Goal: Transaction & Acquisition: Obtain resource

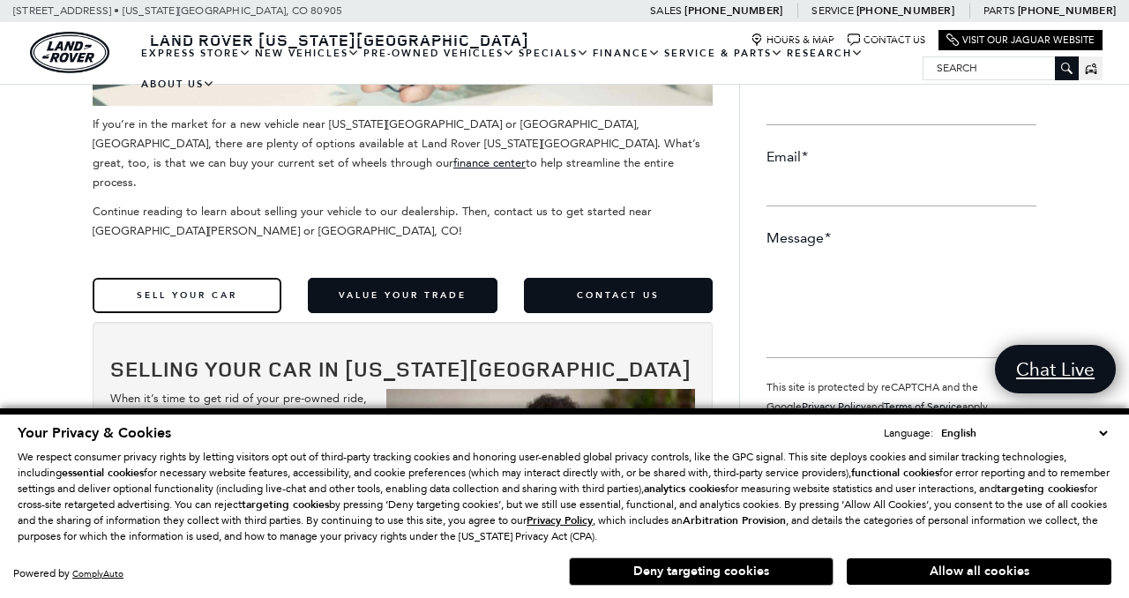
click at [192, 278] on link "Sell Your Car" at bounding box center [187, 295] width 189 height 35
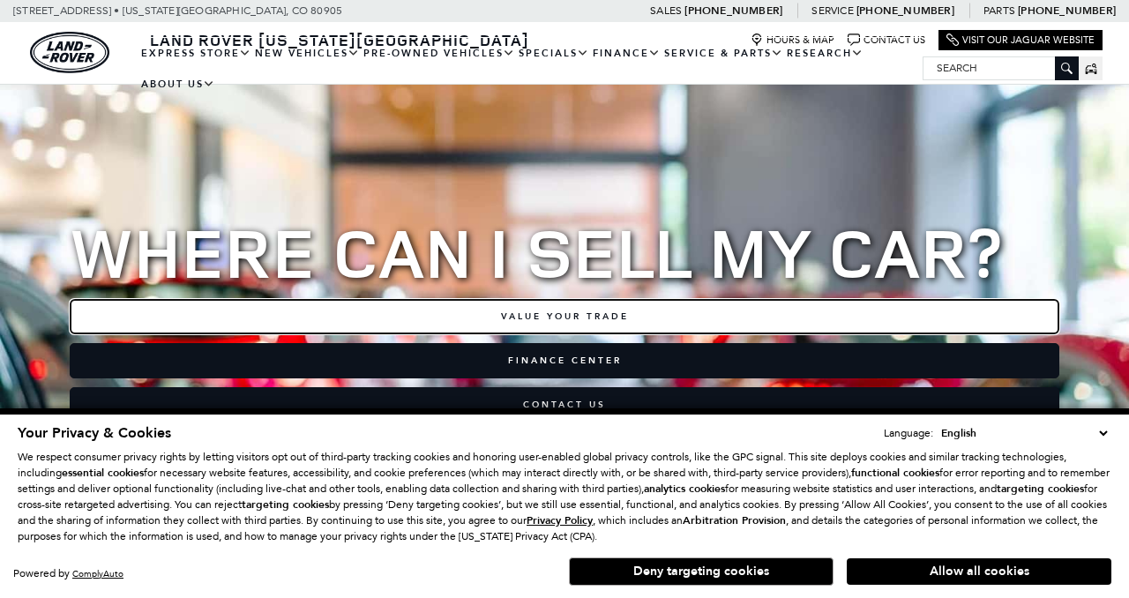
click at [333, 320] on link "Value Your Trade" at bounding box center [565, 316] width 990 height 35
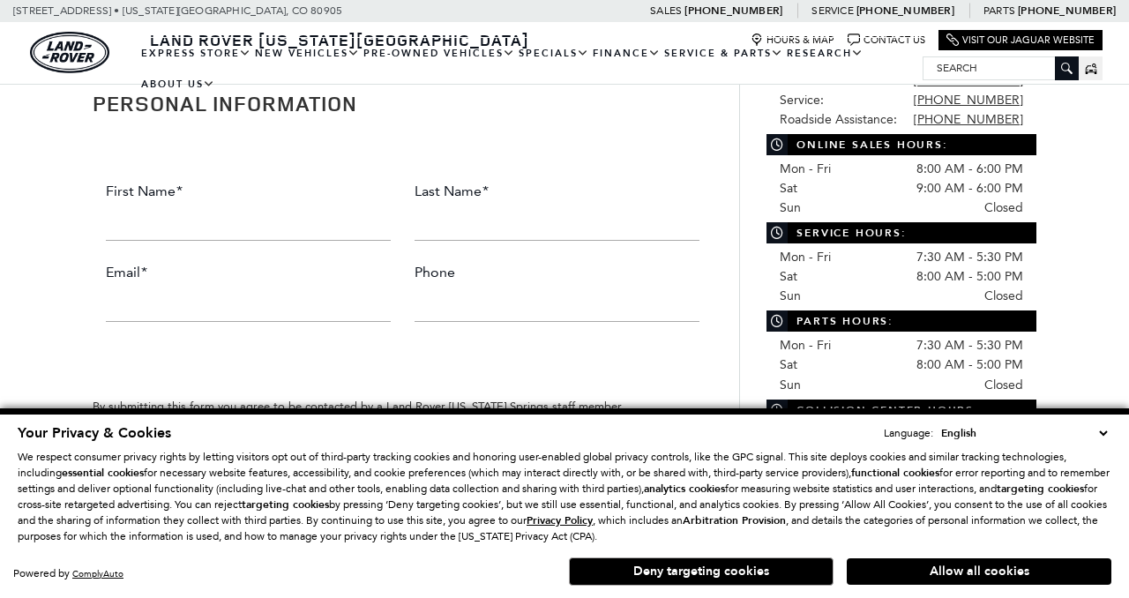
scroll to position [1102, 0]
